Goal: Task Accomplishment & Management: Manage account settings

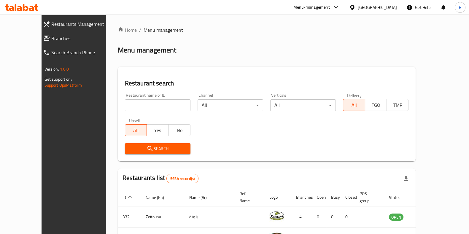
click at [149, 111] on div "Restaurant name or ID Restaurant name or ID" at bounding box center [157, 102] width 73 height 25
click at [149, 108] on input "search" at bounding box center [158, 105] width 66 height 12
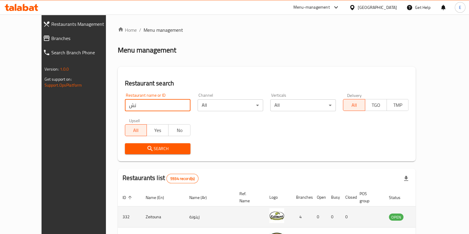
type input "ت"
type input "japang"
click button "Search" at bounding box center [158, 148] width 66 height 11
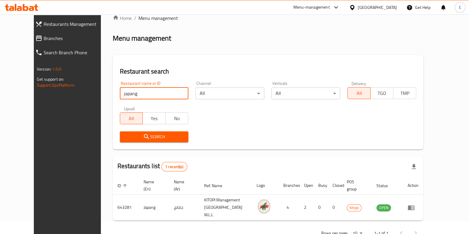
scroll to position [19, 0]
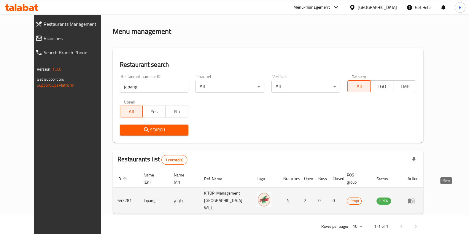
click at [414, 197] on icon "enhanced table" at bounding box center [410, 200] width 7 height 7
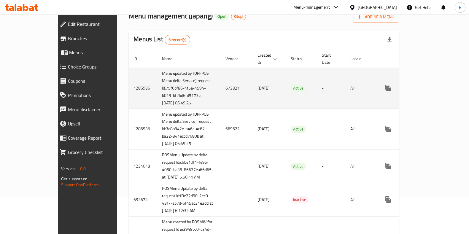
scroll to position [74, 0]
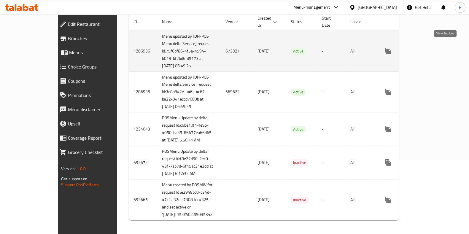
click at [438, 46] on link "enhanced table" at bounding box center [430, 51] width 14 height 14
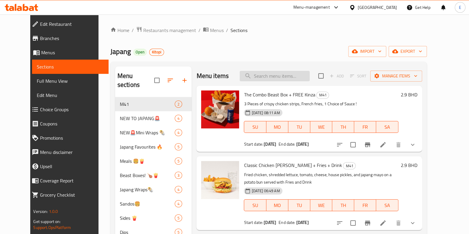
click at [271, 75] on input "search" at bounding box center [275, 76] width 70 height 10
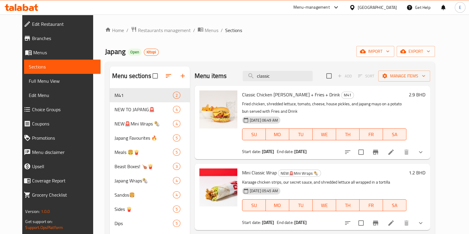
type input "classic"
drag, startPoint x: 438, startPoint y: 152, endPoint x: 431, endPoint y: 150, distance: 7.2
click at [424, 153] on icon "show more" at bounding box center [420, 152] width 7 height 7
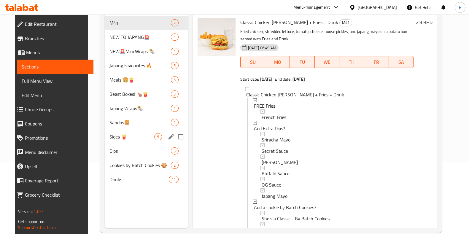
scroll to position [83, 0]
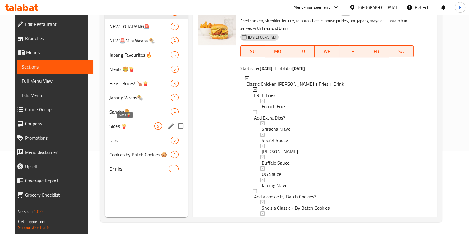
click at [116, 126] on span "Sides 🍟" at bounding box center [131, 125] width 45 height 7
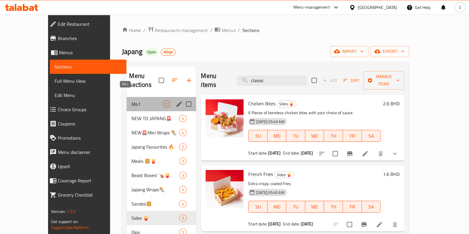
click at [131, 100] on span "M41" at bounding box center [146, 103] width 31 height 7
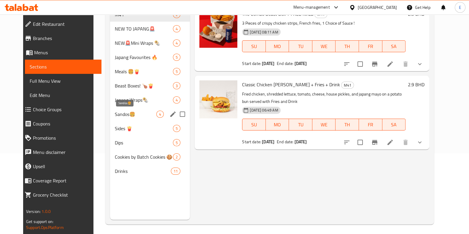
scroll to position [46, 0]
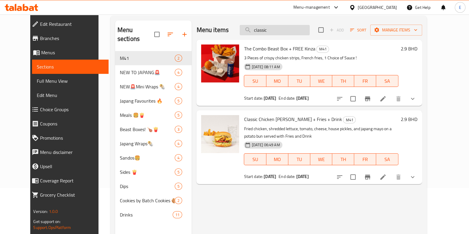
click at [286, 26] on input "classic" at bounding box center [275, 30] width 70 height 10
drag, startPoint x: 286, startPoint y: 29, endPoint x: 236, endPoint y: 25, distance: 50.6
click at [239, 28] on div "Menu items classic Add Sort Manage items" at bounding box center [308, 29] width 225 height 19
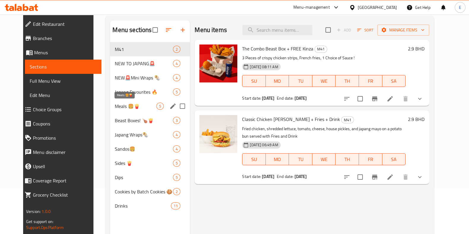
click at [115, 107] on span "Meals 🍔🍟" at bounding box center [136, 106] width 42 height 7
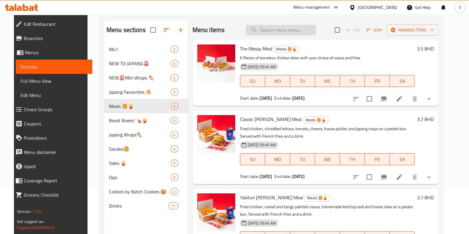
click at [288, 25] on input "search" at bounding box center [281, 30] width 70 height 10
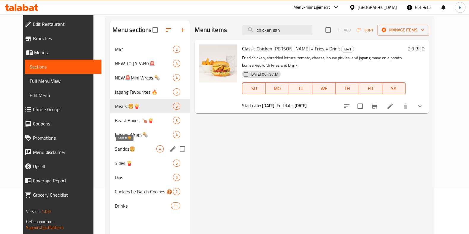
type input "chicken san"
click at [118, 150] on span "Sandos🍔" at bounding box center [136, 148] width 42 height 7
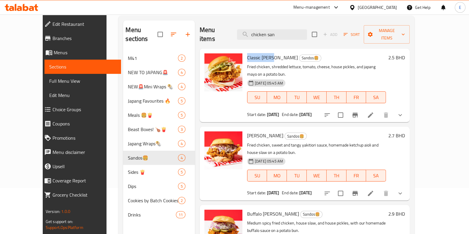
drag, startPoint x: 237, startPoint y: 50, endPoint x: 262, endPoint y: 49, distance: 25.2
click at [262, 53] on span "Classic [PERSON_NAME]" at bounding box center [272, 57] width 51 height 9
copy span "Classic [PERSON_NAME]"
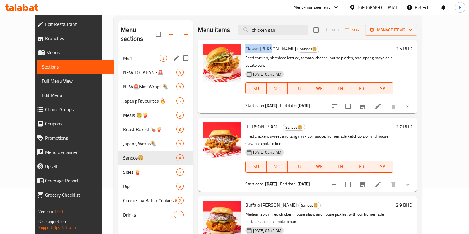
click at [123, 55] on span "M41" at bounding box center [141, 58] width 36 height 7
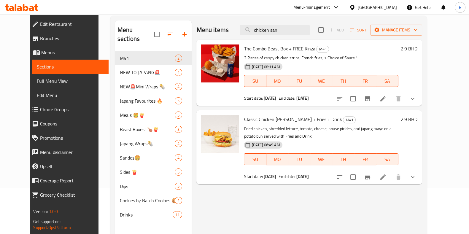
click at [25, 7] on icon at bounding box center [21, 7] width 33 height 7
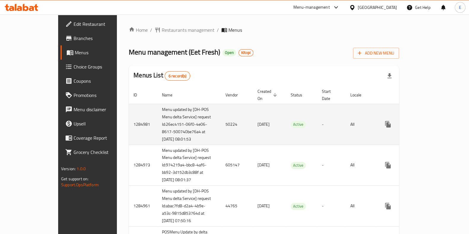
scroll to position [37, 0]
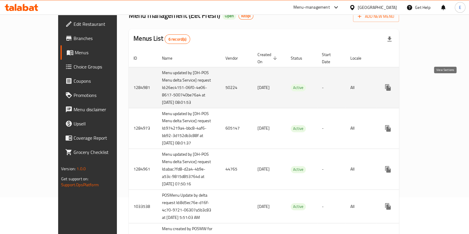
click at [438, 89] on link "enhanced table" at bounding box center [430, 87] width 14 height 14
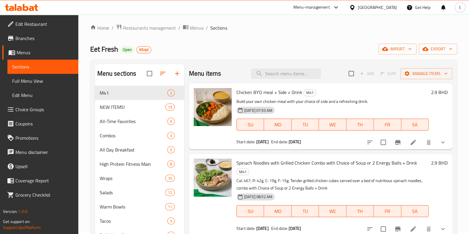
scroll to position [37, 0]
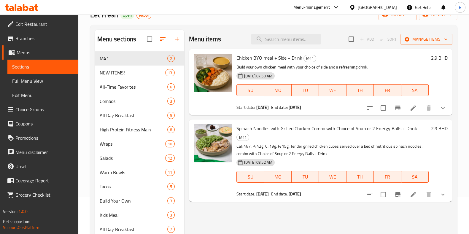
click at [439, 111] on button "show more" at bounding box center [442, 108] width 14 height 14
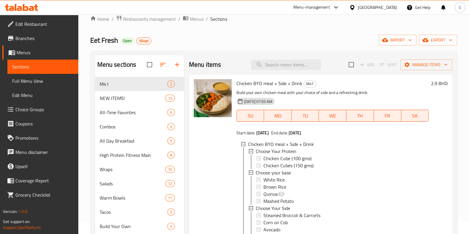
scroll to position [0, 0]
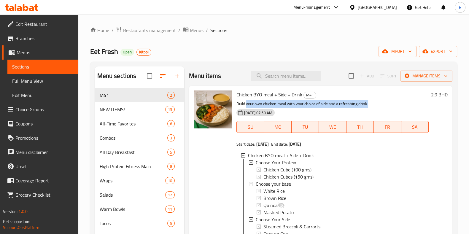
drag, startPoint x: 372, startPoint y: 104, endPoint x: 245, endPoint y: 102, distance: 126.6
click at [245, 102] on p "Build your own chicken meal with your choice of side and a refreshing drink." at bounding box center [332, 103] width 192 height 7
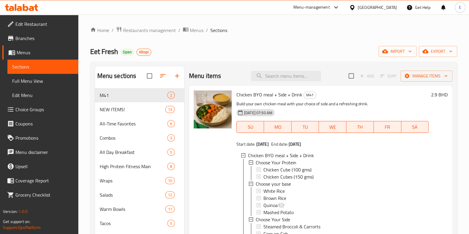
click at [245, 103] on p "Build your own chicken meal with your choice of side and a refreshing drink." at bounding box center [332, 103] width 192 height 7
click at [236, 103] on p "Build your own chicken meal with your choice of side and a refreshing drink." at bounding box center [332, 103] width 192 height 7
click at [238, 105] on p "Build your own chicken meal with your choice of side and a refreshing drink." at bounding box center [332, 103] width 192 height 7
click at [243, 106] on p "Build your own chicken meal with your choice of side and a refreshing drink." at bounding box center [332, 103] width 192 height 7
drag, startPoint x: 237, startPoint y: 103, endPoint x: 251, endPoint y: 103, distance: 14.5
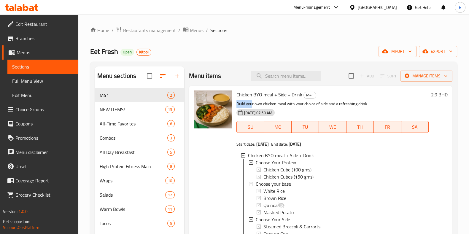
click at [251, 103] on p "Build your own chicken meal with your choice of side and a refreshing drink." at bounding box center [332, 103] width 192 height 7
click at [160, 27] on span "Restaurants management" at bounding box center [149, 30] width 53 height 7
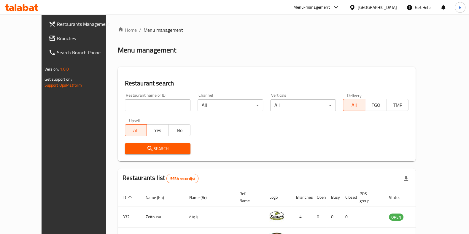
click at [149, 105] on input "search" at bounding box center [158, 105] width 66 height 12
click at [145, 104] on input "search" at bounding box center [158, 105] width 66 height 12
type input "tacos"
click button "Search" at bounding box center [158, 148] width 66 height 11
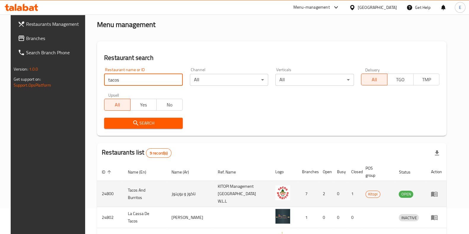
scroll to position [37, 0]
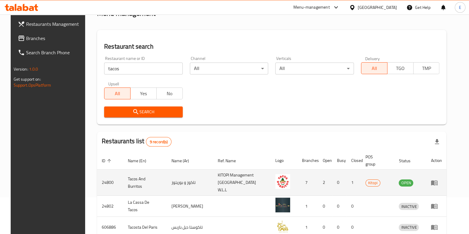
click at [437, 180] on icon "enhanced table" at bounding box center [434, 182] width 7 height 5
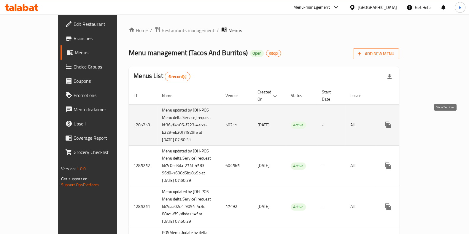
click at [434, 121] on icon "enhanced table" at bounding box center [430, 124] width 7 height 7
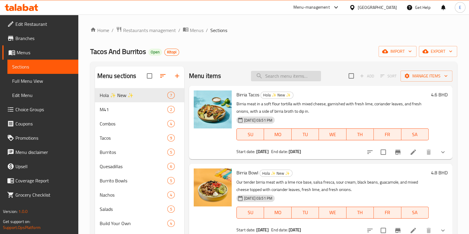
click at [290, 75] on input "search" at bounding box center [286, 76] width 70 height 10
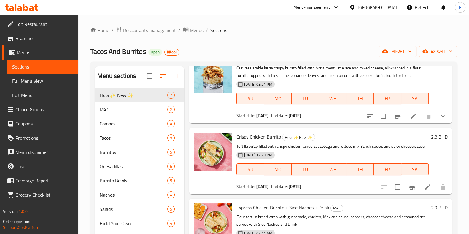
scroll to position [111, 0]
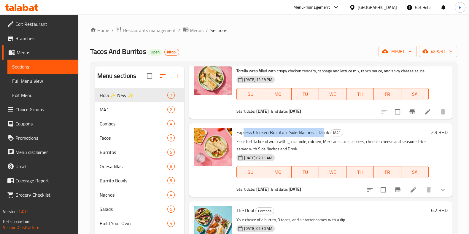
drag, startPoint x: 242, startPoint y: 138, endPoint x: 323, endPoint y: 140, distance: 80.9
click at [323, 137] on span "Express Chicken Burrito + Side Nachos + Drink" at bounding box center [282, 132] width 93 height 9
click at [324, 137] on span "Express Chicken Burrito + Side Nachos + Drink" at bounding box center [282, 132] width 93 height 9
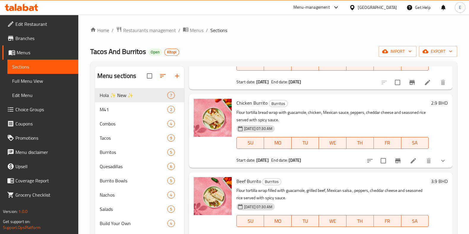
scroll to position [371, 0]
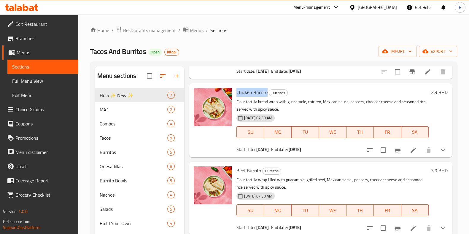
drag, startPoint x: 235, startPoint y: 106, endPoint x: 266, endPoint y: 107, distance: 31.1
click at [266, 107] on div "Chicken Burrito Burritos Flour tortilla bread wrap with guacamole, chicken, Mex…" at bounding box center [332, 120] width 197 height 69
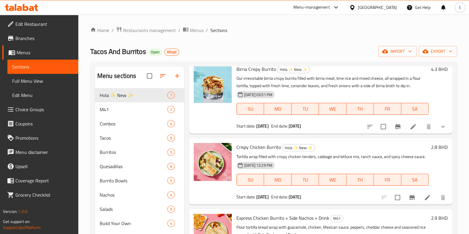
scroll to position [0, 0]
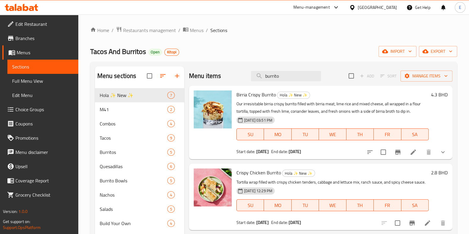
drag, startPoint x: 285, startPoint y: 73, endPoint x: 237, endPoint y: 71, distance: 49.0
click at [237, 70] on div "Menu items burrito Add Sort Manage items" at bounding box center [320, 75] width 263 height 19
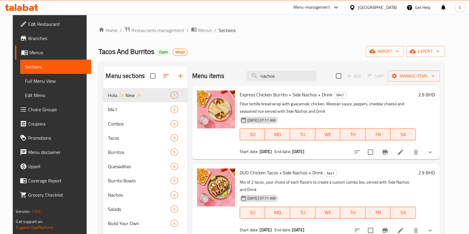
type input "nachos"
drag, startPoint x: 88, startPoint y: 44, endPoint x: 86, endPoint y: 40, distance: 4.6
click at [87, 40] on div "Home / Restaurants management / Menus / Sections Tacos And Burritos Open Kitopi…" at bounding box center [271, 166] width 369 height 302
click at [103, 30] on link "Home" at bounding box center [107, 30] width 19 height 7
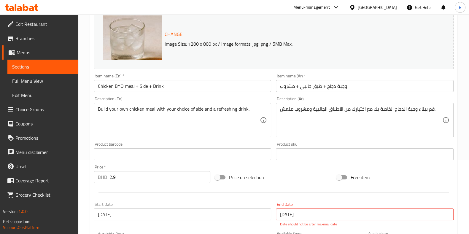
scroll to position [37, 0]
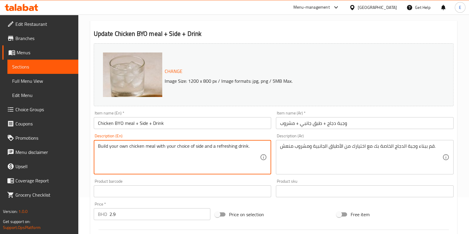
drag, startPoint x: 102, startPoint y: 148, endPoint x: 182, endPoint y: 151, distance: 80.4
drag, startPoint x: 182, startPoint y: 151, endPoint x: 217, endPoint y: 160, distance: 35.5
click at [208, 155] on textarea "Build your own chicken meal with your choice of side and a refreshing drink." at bounding box center [179, 157] width 162 height 28
click at [221, 166] on textarea "Build your own chicken meal with your choice of side and a refreshing drink." at bounding box center [179, 157] width 162 height 28
